Goal: Task Accomplishment & Management: Manage account settings

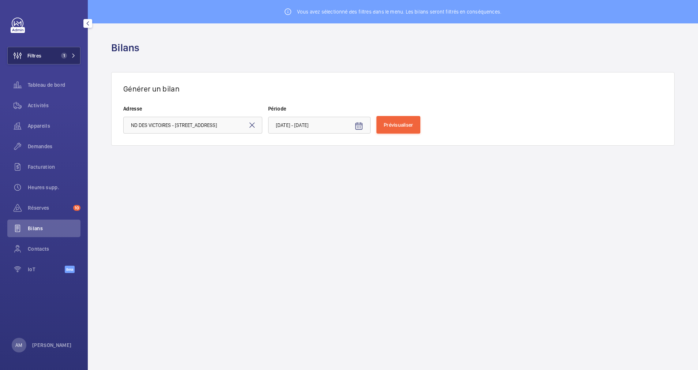
click at [65, 53] on span "1" at bounding box center [64, 56] width 6 height 6
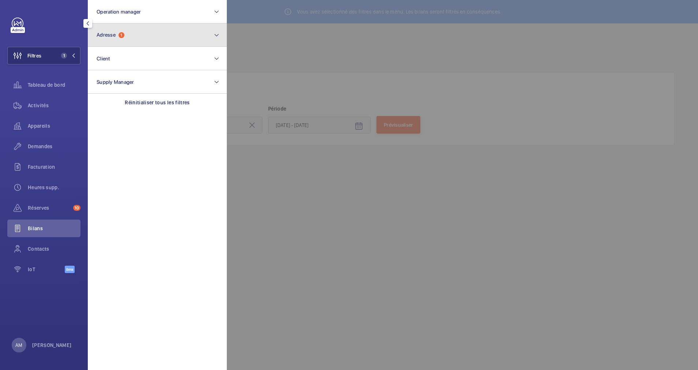
click at [136, 34] on button "Adresse 1" at bounding box center [157, 34] width 139 height 23
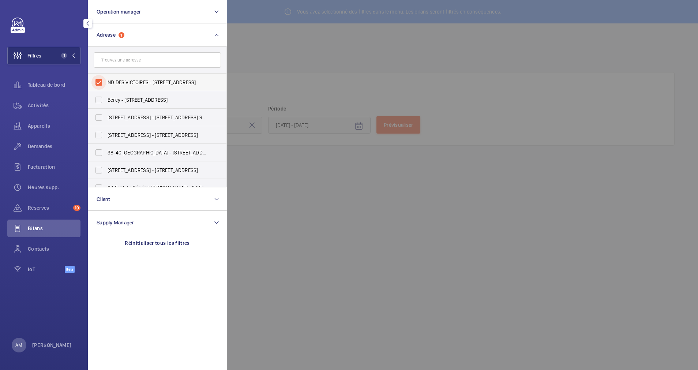
click at [103, 77] on input "ND DES VICTOIRES - 46 Rue Notre Dame des Victoires, 75002 PARIS, PARIS 75002" at bounding box center [99, 82] width 15 height 15
checkbox input "false"
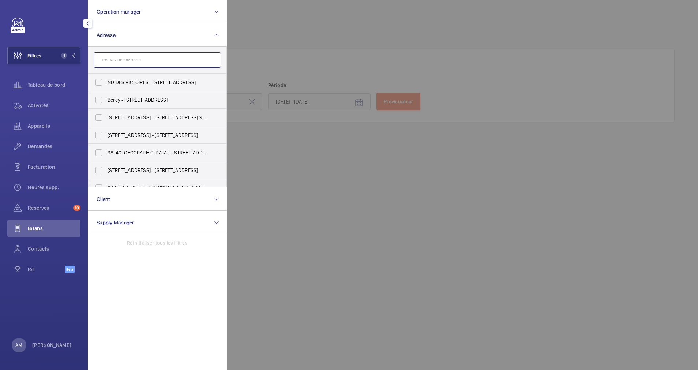
click at [126, 58] on input "text" at bounding box center [157, 59] width 127 height 15
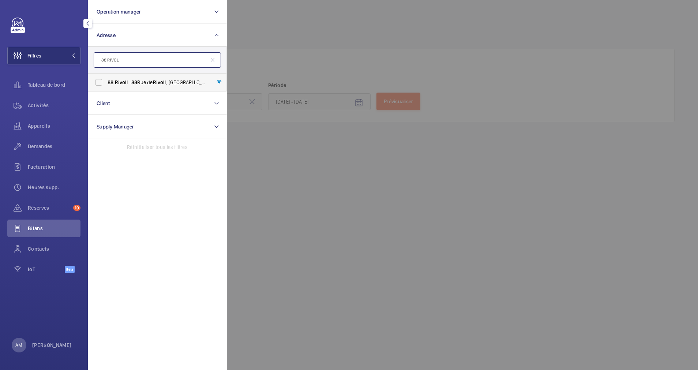
type input "88 RIVOL"
click at [116, 76] on label "88 Rivol i - 88 Rue de Rivol i, 75004 PARIS, PARIS 75004" at bounding box center [151, 83] width 127 height 18
click at [106, 76] on input "88 Rivol i - 88 Rue de Rivol i, 75004 PARIS, PARIS 75004" at bounding box center [99, 82] width 15 height 15
checkbox input "true"
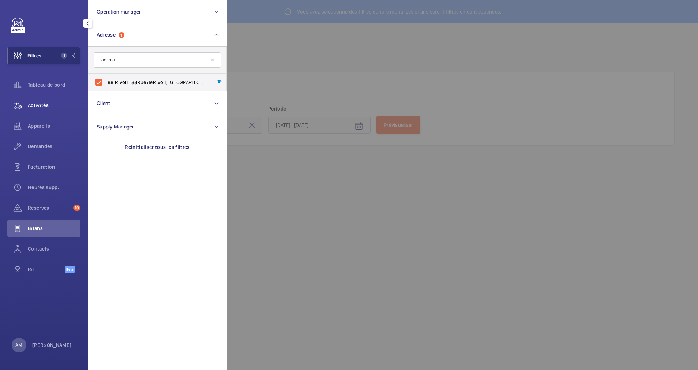
click at [39, 103] on span "Activités" at bounding box center [54, 105] width 53 height 7
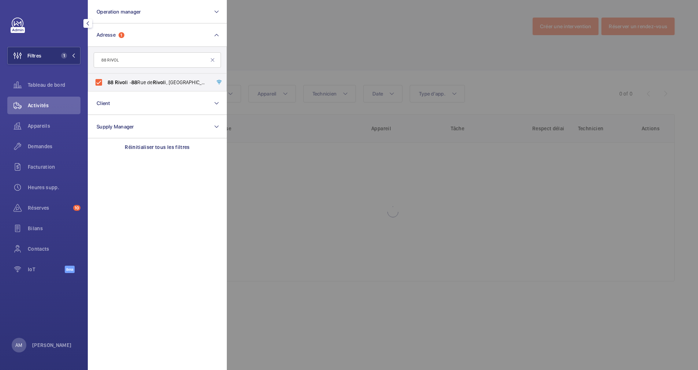
click at [366, 57] on div at bounding box center [576, 185] width 698 height 370
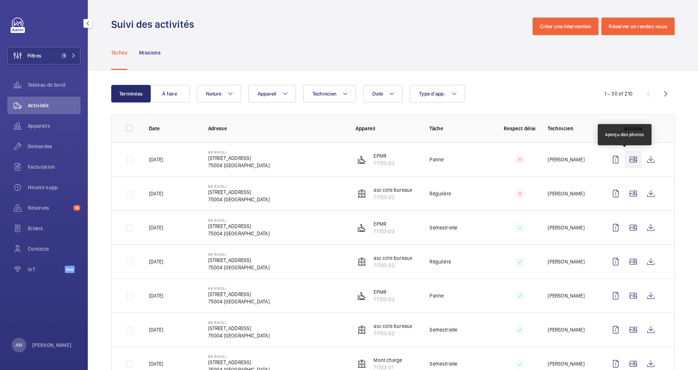
click at [625, 160] on wm-front-icon-button at bounding box center [634, 160] width 18 height 18
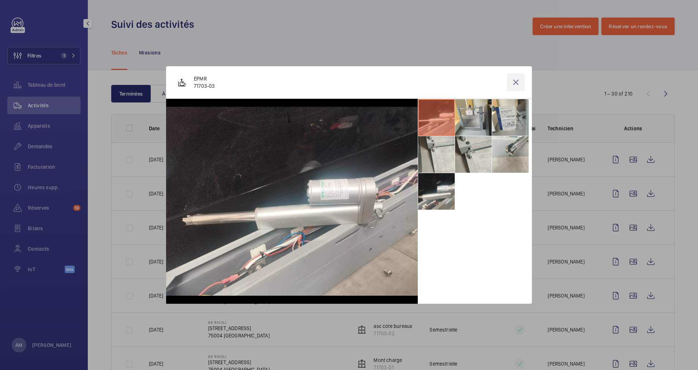
click at [516, 82] on wm-front-icon-button at bounding box center [516, 83] width 18 height 18
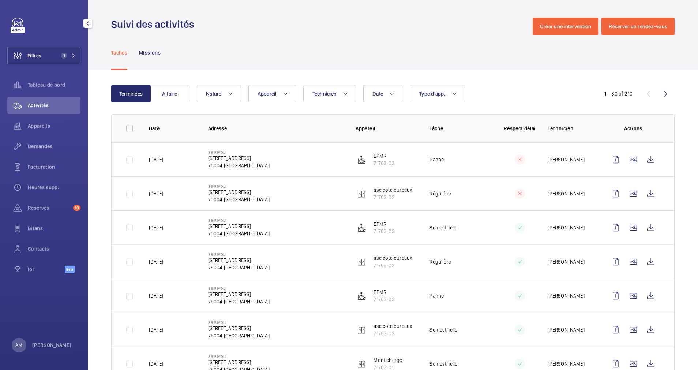
drag, startPoint x: 71, startPoint y: 53, endPoint x: 84, endPoint y: 50, distance: 13.6
click at [71, 53] on span "1" at bounding box center [67, 56] width 18 height 6
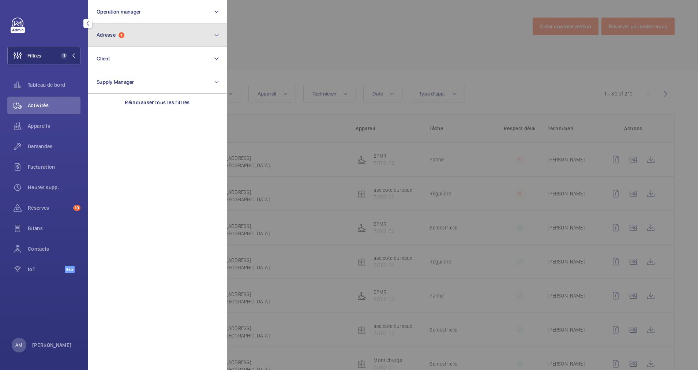
click at [133, 36] on button "Adresse 1" at bounding box center [157, 34] width 139 height 23
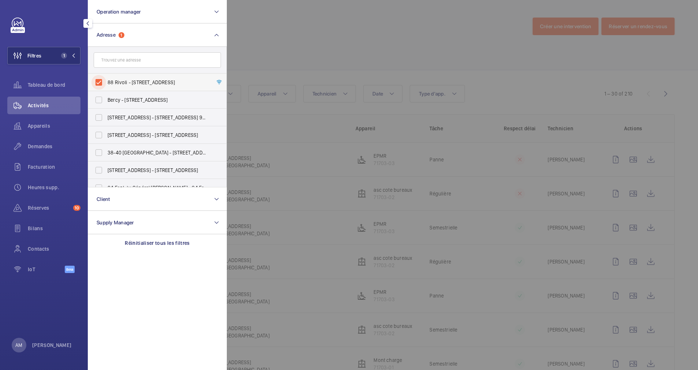
click at [98, 79] on input "88 Rivoli - 88 Rue de Rivoli, 75004 PARIS, PARIS 75004" at bounding box center [99, 82] width 15 height 15
checkbox input "false"
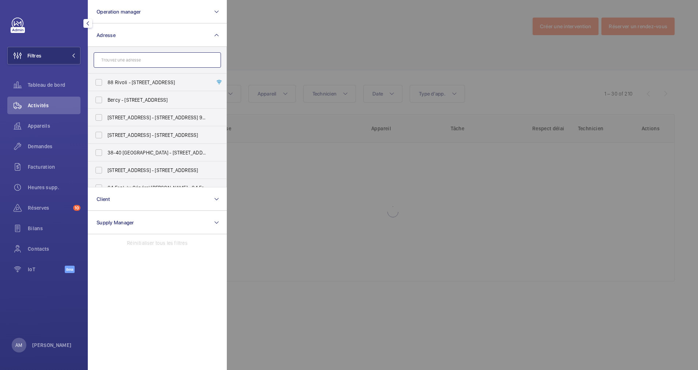
click at [117, 57] on input "text" at bounding box center [157, 59] width 127 height 15
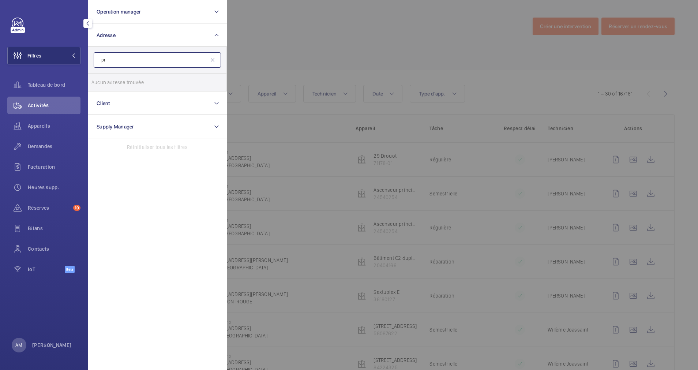
type input "p"
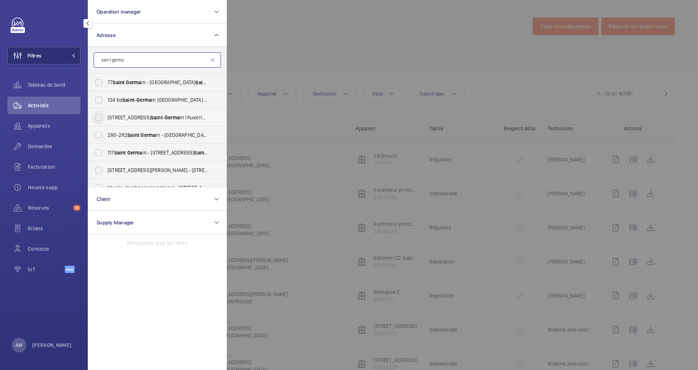
type input "saint germa"
click at [103, 117] on input "17 Rue des Prêtres Saint - Germa in l'Auxerrois - 17 Rue des Prêtres Saint - Ge…" at bounding box center [99, 117] width 15 height 15
checkbox input "true"
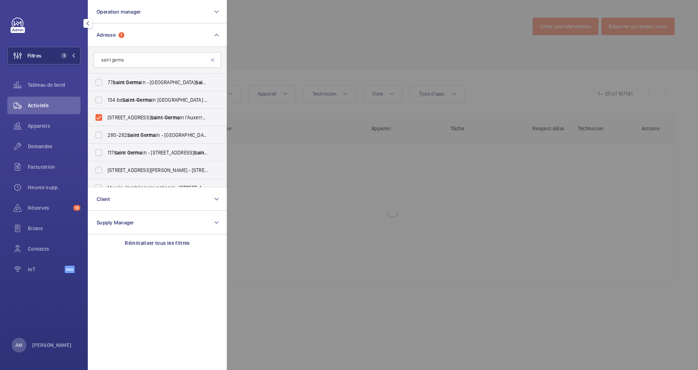
click at [391, 48] on div at bounding box center [576, 185] width 698 height 370
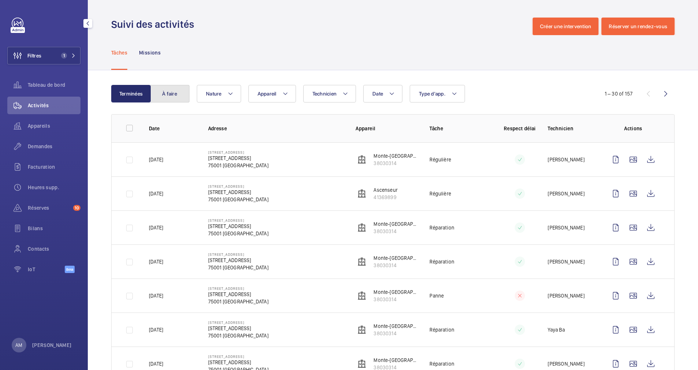
click at [168, 87] on button "À faire" at bounding box center [170, 94] width 40 height 18
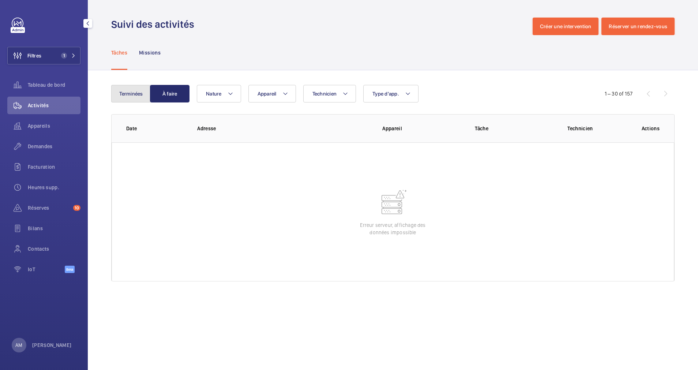
click at [141, 91] on button "Terminées" at bounding box center [131, 94] width 40 height 18
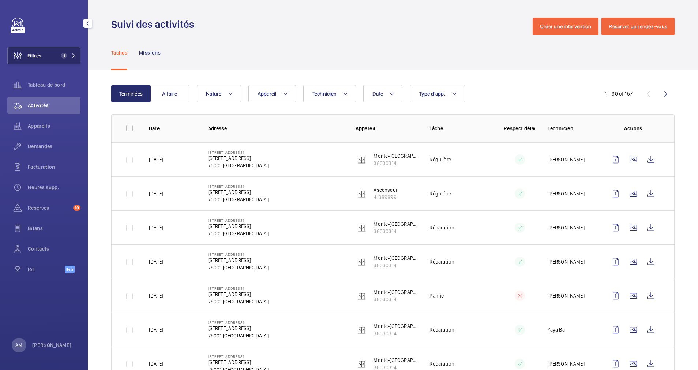
click at [48, 53] on button "Filtres 1" at bounding box center [43, 56] width 73 height 18
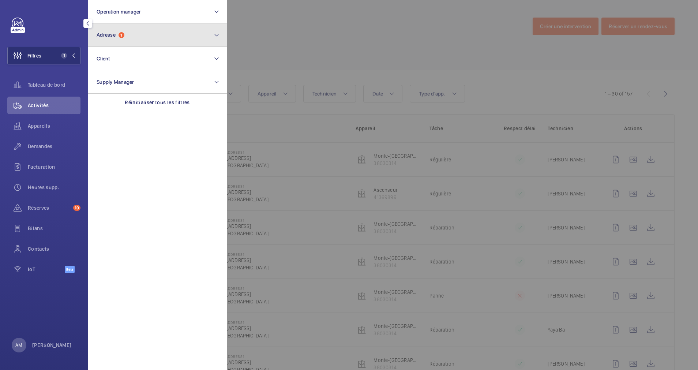
click at [137, 30] on button "Adresse 1" at bounding box center [157, 34] width 139 height 23
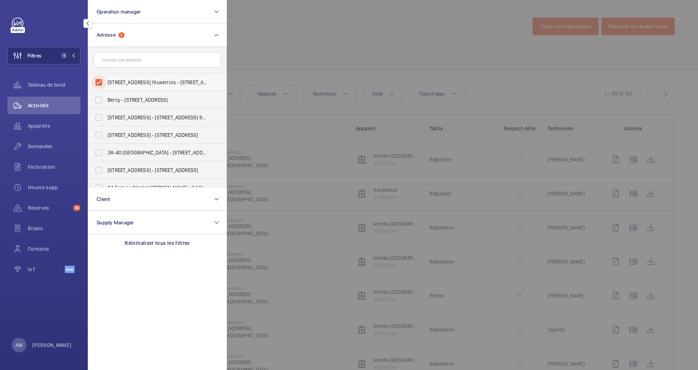
click at [101, 84] on input "17 Rue des Prêtres Saint-Germain l'Auxerrois - 17 Rue des Prêtres Saint-Germain…" at bounding box center [99, 82] width 15 height 15
checkbox input "false"
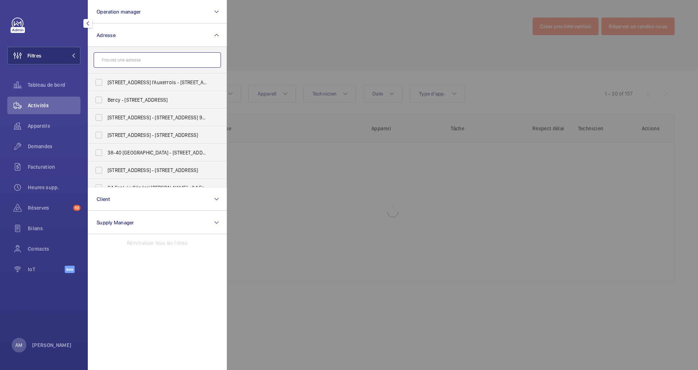
click at [115, 64] on input "text" at bounding box center [157, 59] width 127 height 15
paste input "44 Boétie"
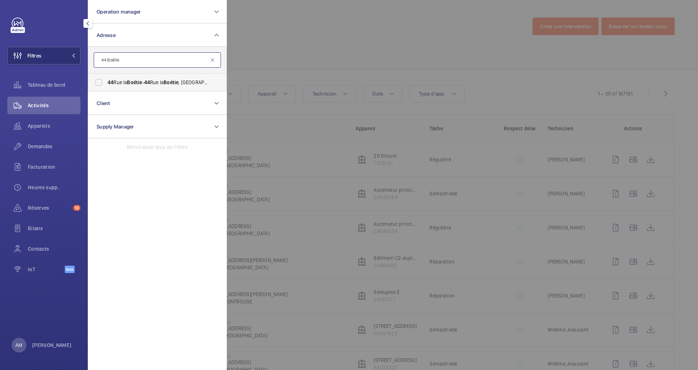
type input "44 Boétie"
click at [124, 85] on span "44 Rue la Boétie - 44 Rue la Boétie , 75008 PARIS, PARIS 75008" at bounding box center [158, 82] width 101 height 7
click at [106, 85] on input "44 Rue la Boétie - 44 Rue la Boétie , 75008 PARIS, PARIS 75008" at bounding box center [99, 82] width 15 height 15
checkbox input "true"
click at [300, 51] on div at bounding box center [576, 185] width 698 height 370
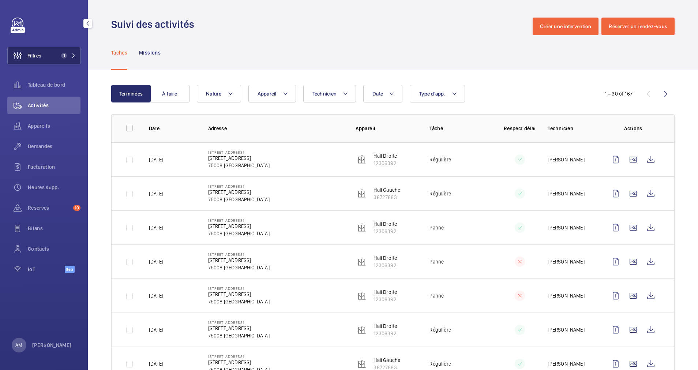
click at [73, 52] on button "Filtres 1" at bounding box center [43, 56] width 73 height 18
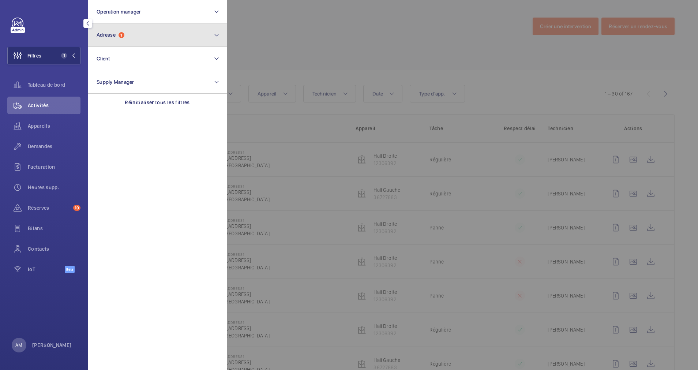
click at [131, 27] on button "Adresse 1" at bounding box center [157, 34] width 139 height 23
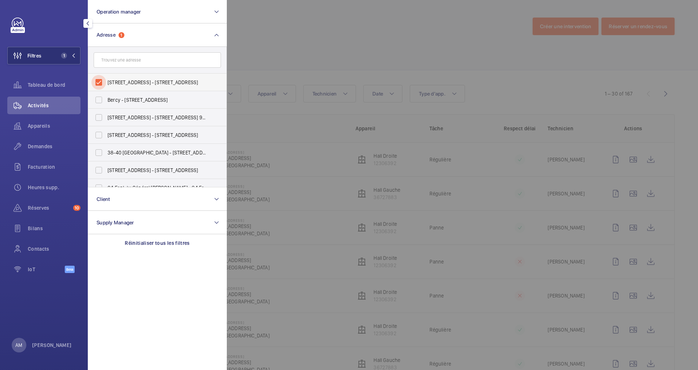
click at [99, 87] on input "44 Rue la Boétie - 44 Rue la Boétie, 75008 PARIS, PARIS 75008" at bounding box center [99, 82] width 15 height 15
checkbox input "false"
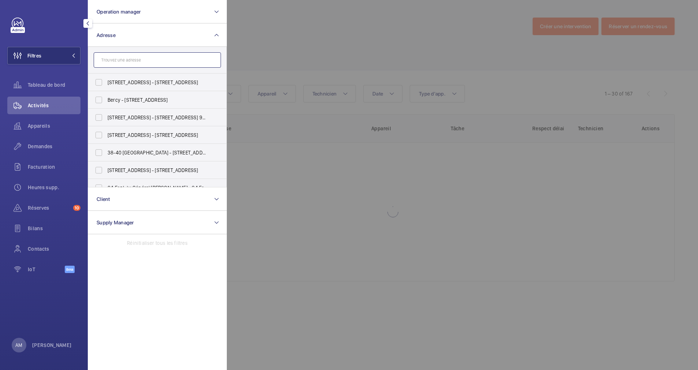
click at [116, 62] on input "text" at bounding box center [157, 59] width 127 height 15
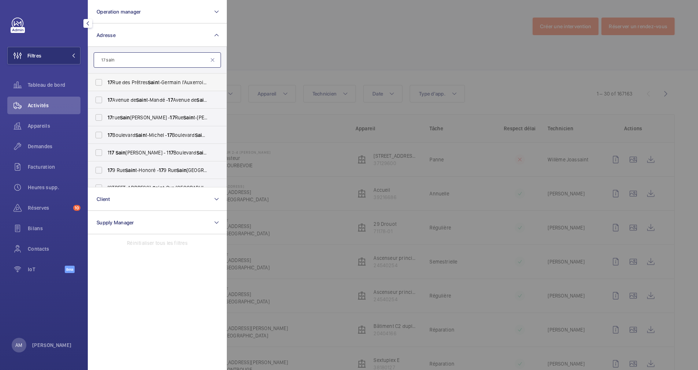
type input "17 sain"
click at [116, 81] on span "17 Rue des Prêtres Sain t-Germain l'Auxerrois - 17 Rue des Prêtres Sain t-Germa…" at bounding box center [158, 82] width 101 height 7
click at [106, 81] on input "17 Rue des Prêtres Sain t-Germain l'Auxerrois - 17 Rue des Prêtres Sain t-Germa…" at bounding box center [99, 82] width 15 height 15
checkbox input "true"
click at [336, 48] on div at bounding box center [576, 185] width 698 height 370
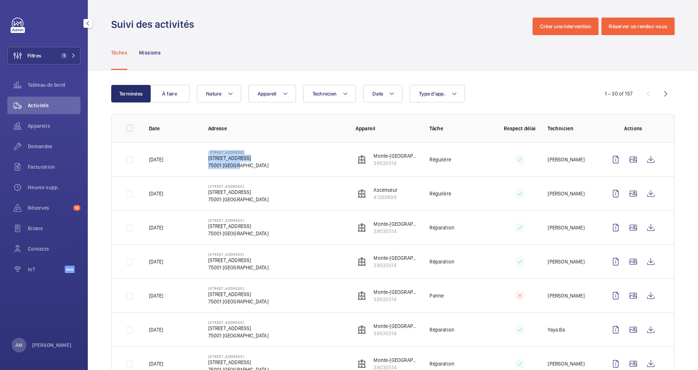
drag, startPoint x: 201, startPoint y: 152, endPoint x: 267, endPoint y: 165, distance: 67.3
click at [267, 165] on td "17 Rue des Prêtres Saint-Germain l'Auxerrois 17 Rue des Prêtres Saint-Germain l…" at bounding box center [271, 159] width 148 height 34
drag, startPoint x: 267, startPoint y: 165, endPoint x: 227, endPoint y: 161, distance: 40.2
copy div "17 Rue des Prêtres Saint-Germain l'Auxerrois 17 Rue des Prêtres Saint-Germain l…"
click at [408, 164] on td "Monte-Malade 38030314" at bounding box center [381, 159] width 74 height 34
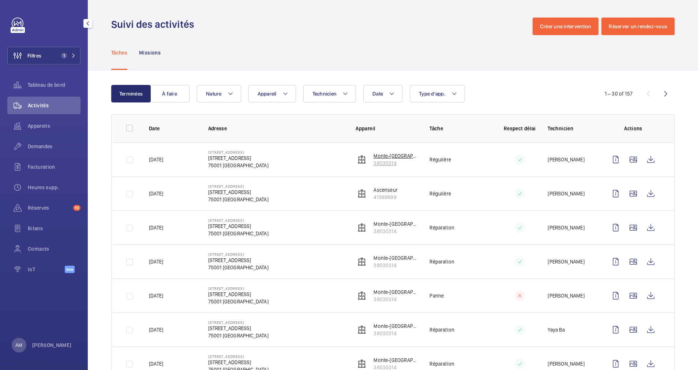
drag, startPoint x: 399, startPoint y: 167, endPoint x: 369, endPoint y: 159, distance: 31.2
click at [369, 159] on td "Monte-Malade 38030314" at bounding box center [381, 159] width 74 height 34
copy div "Monte-Malade 38030314"
